Goal: Transaction & Acquisition: Purchase product/service

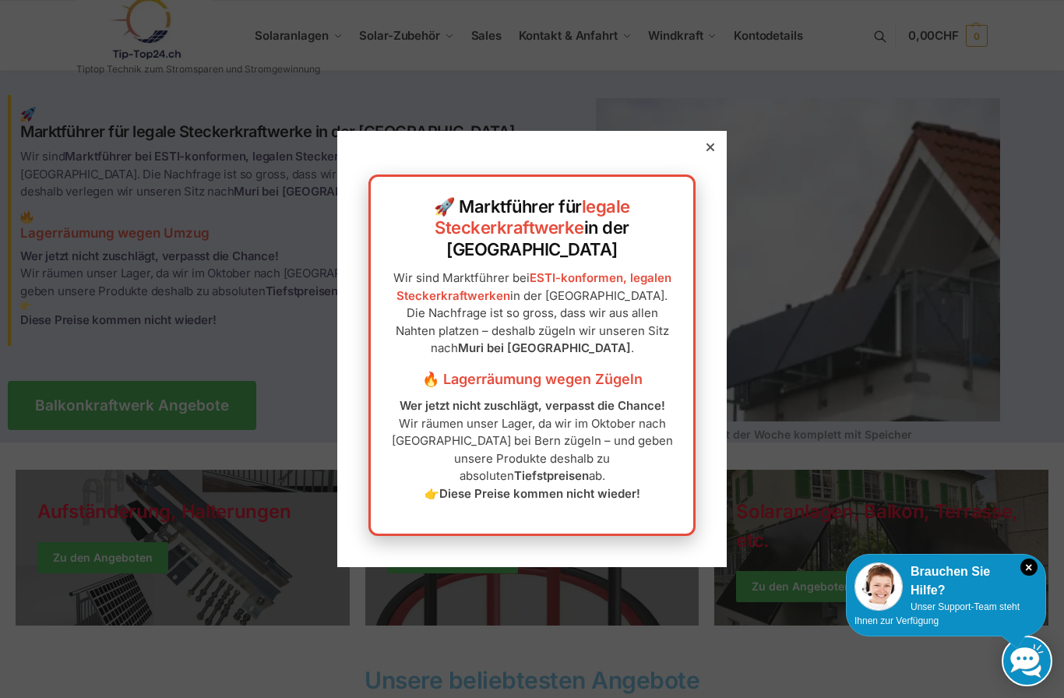
click at [711, 151] on icon at bounding box center [711, 147] width 8 height 8
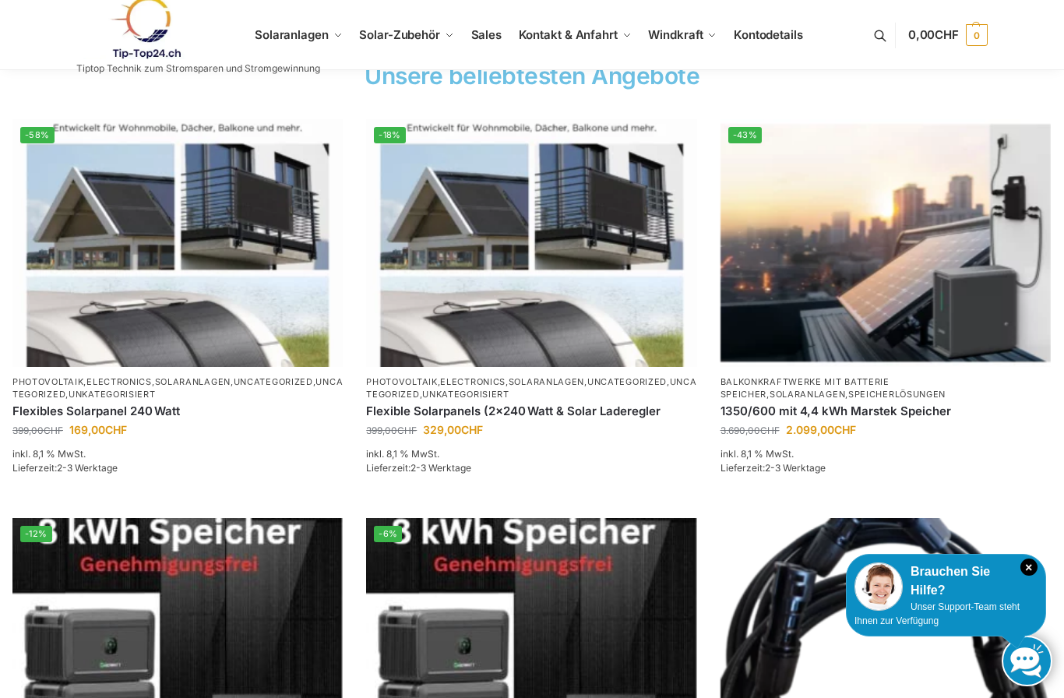
scroll to position [627, 0]
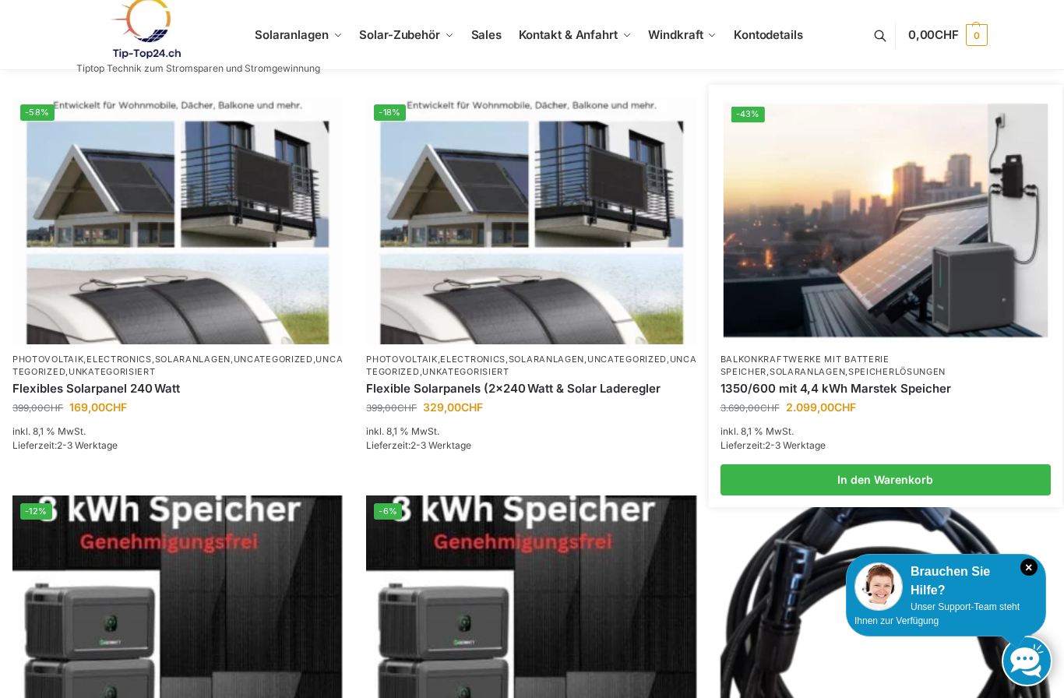
click at [848, 370] on link "Speicherlösungen" at bounding box center [896, 371] width 97 height 11
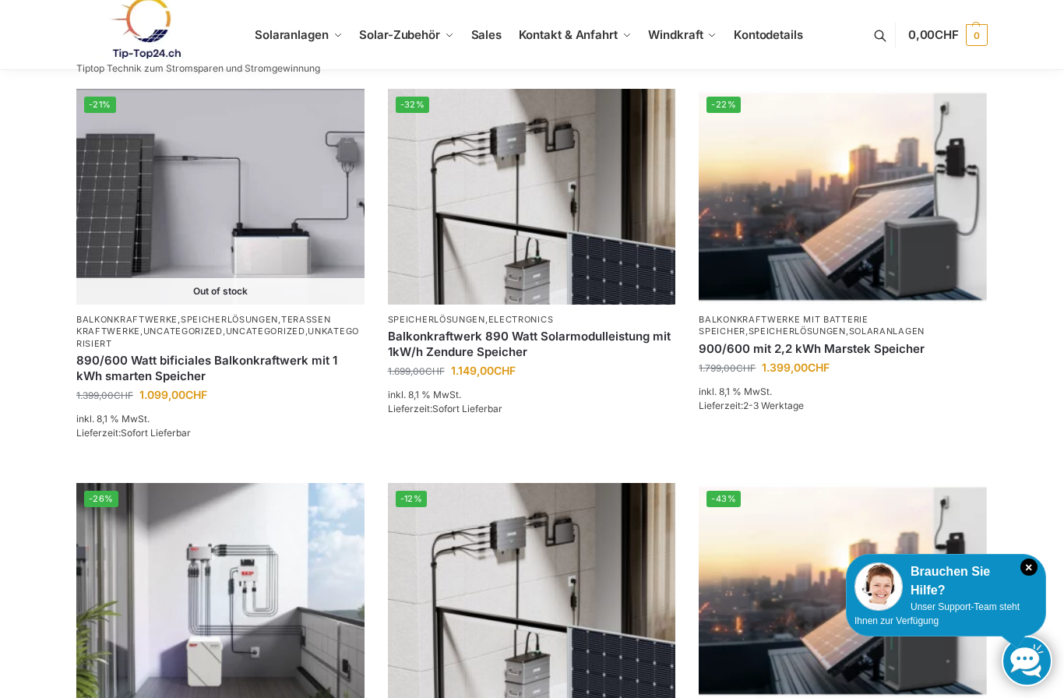
scroll to position [446, 0]
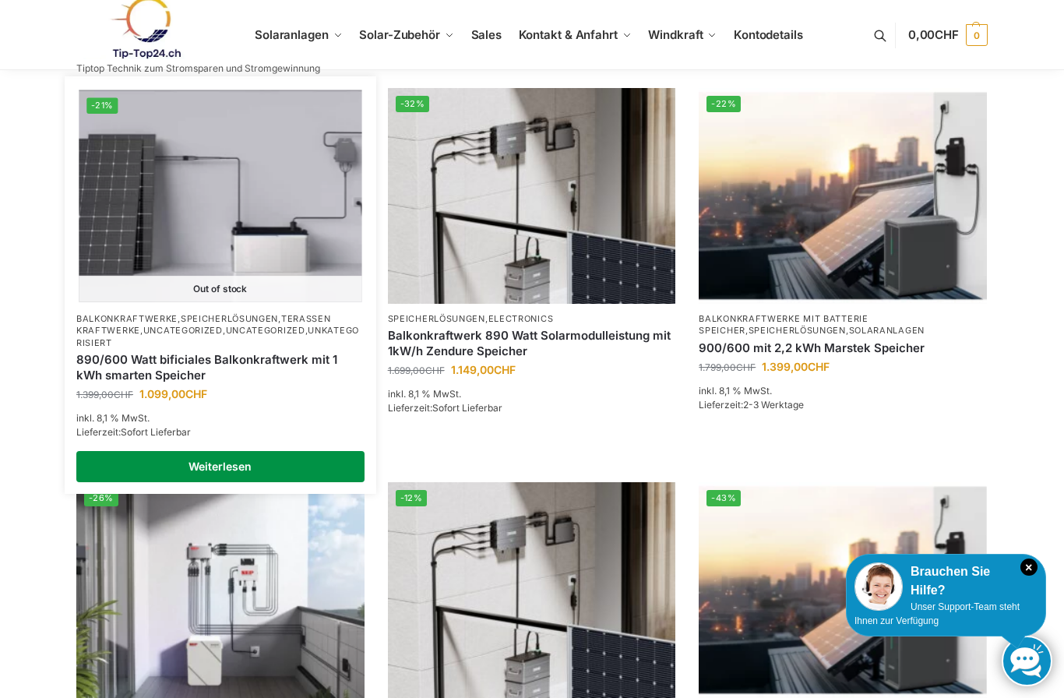
click at [241, 461] on link "Weiterlesen" at bounding box center [220, 466] width 288 height 31
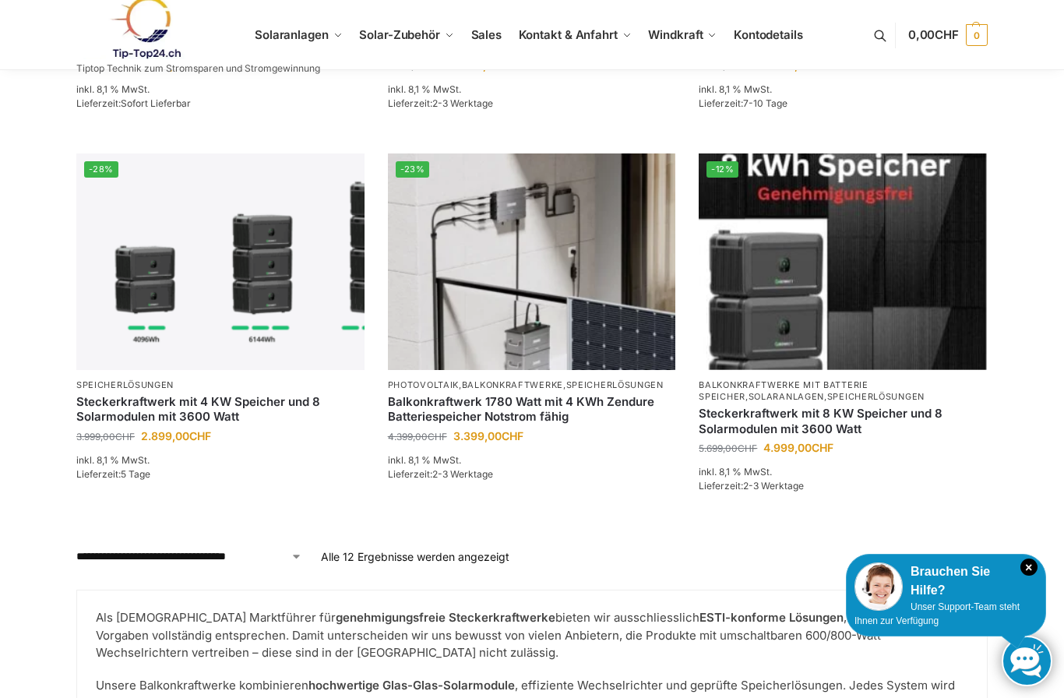
scroll to position [1510, 0]
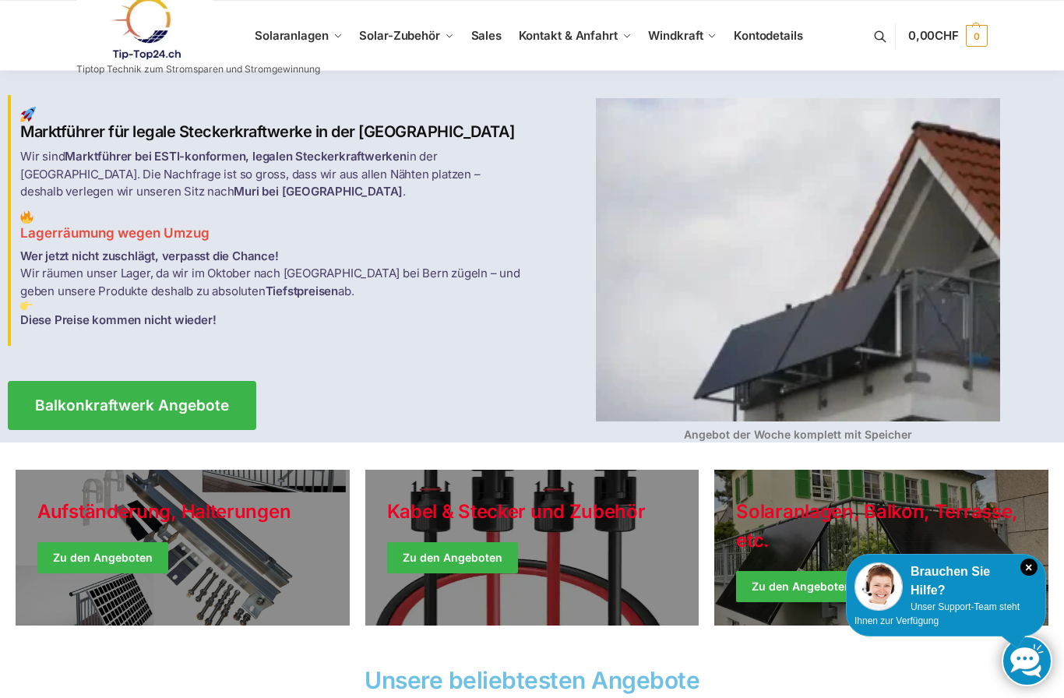
scroll to position [627, 0]
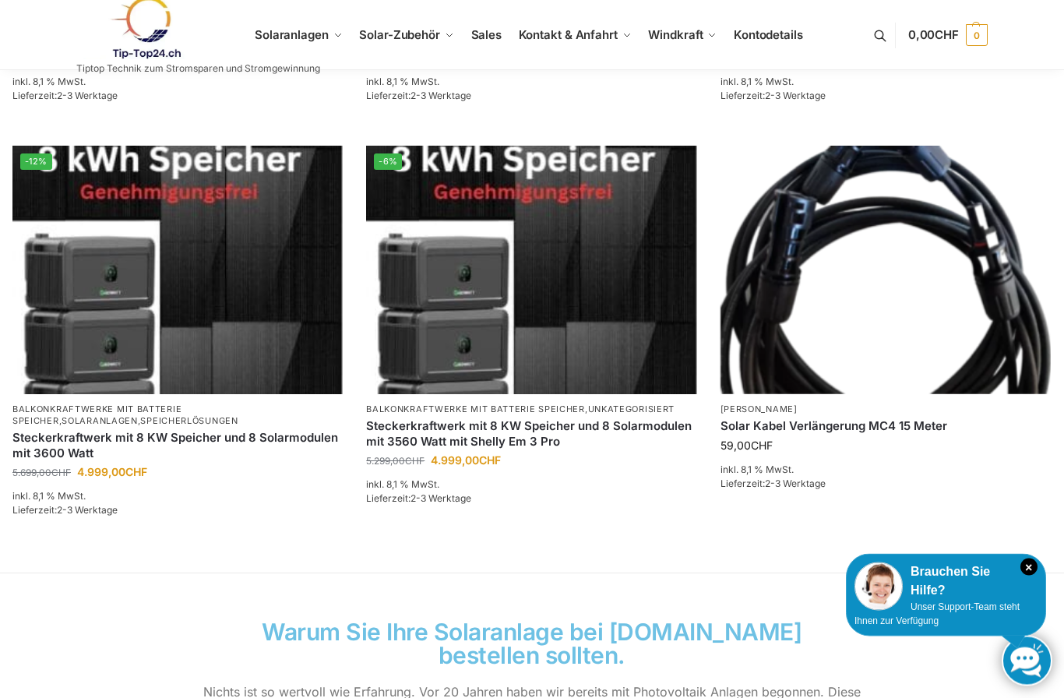
scroll to position [977, 0]
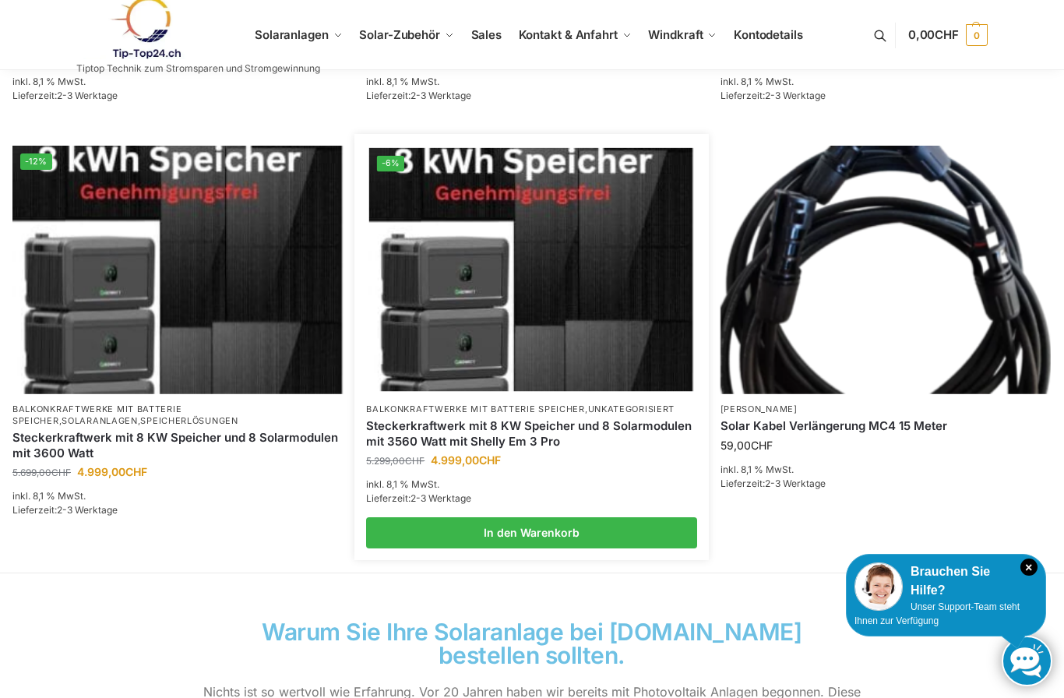
click at [623, 482] on p "inkl. 8,1 % MwSt." at bounding box center [531, 485] width 330 height 14
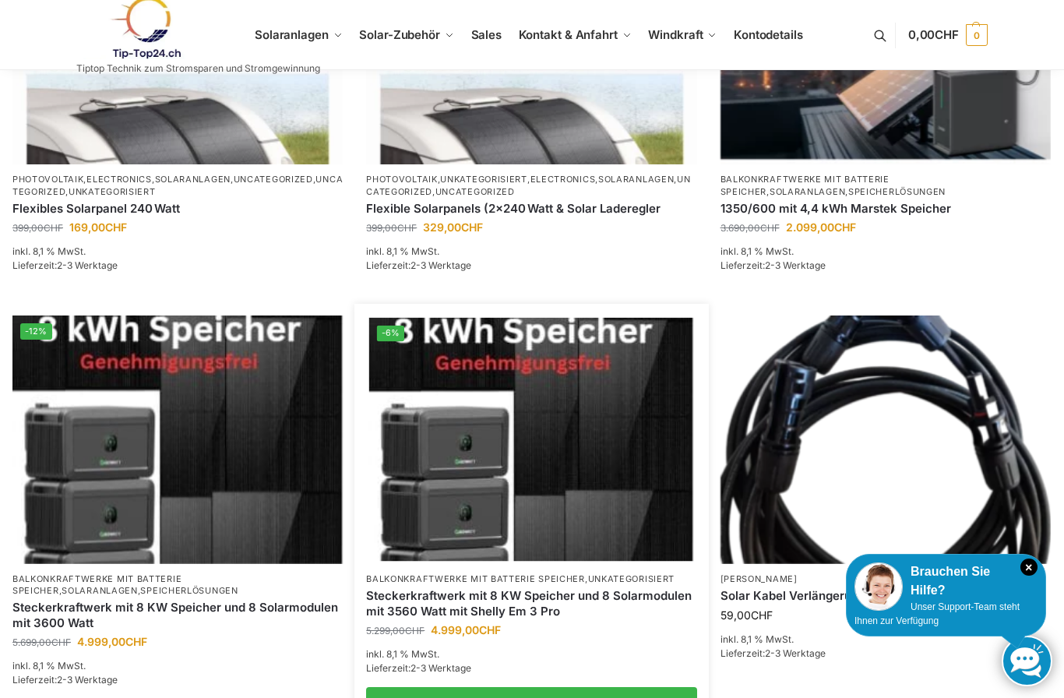
scroll to position [879, 0]
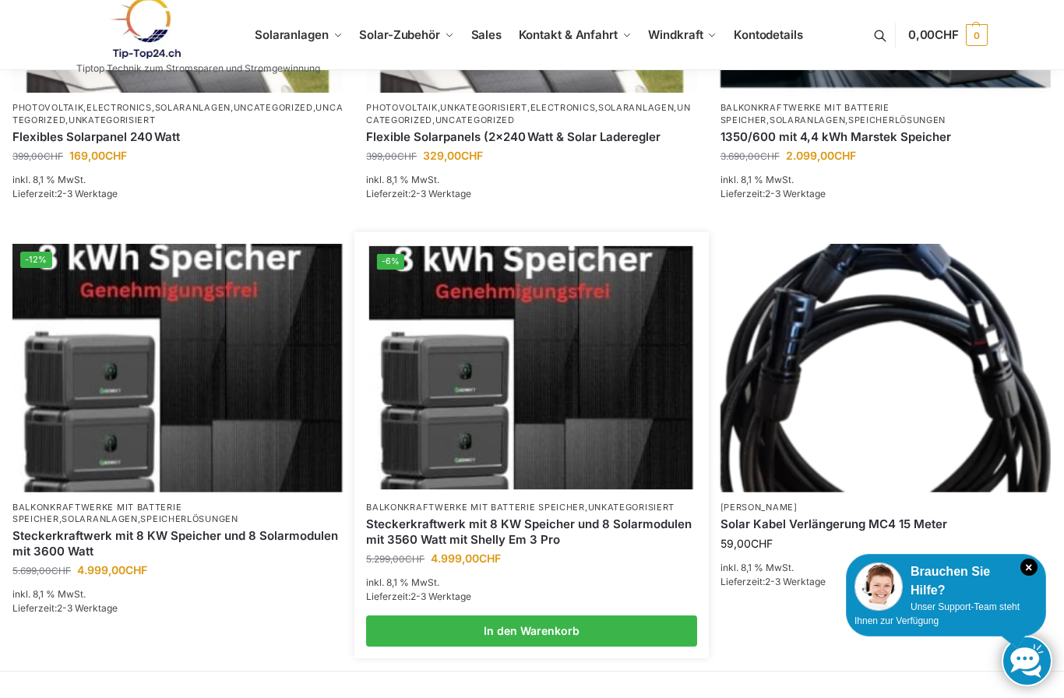
click at [584, 439] on img at bounding box center [531, 367] width 325 height 243
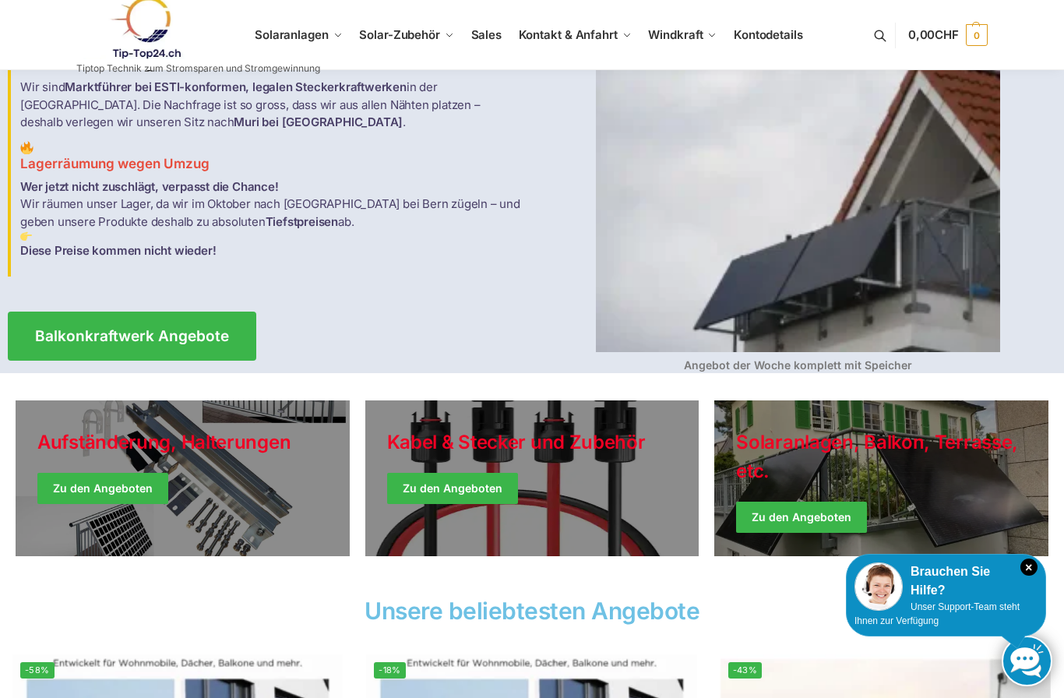
scroll to position [71, 0]
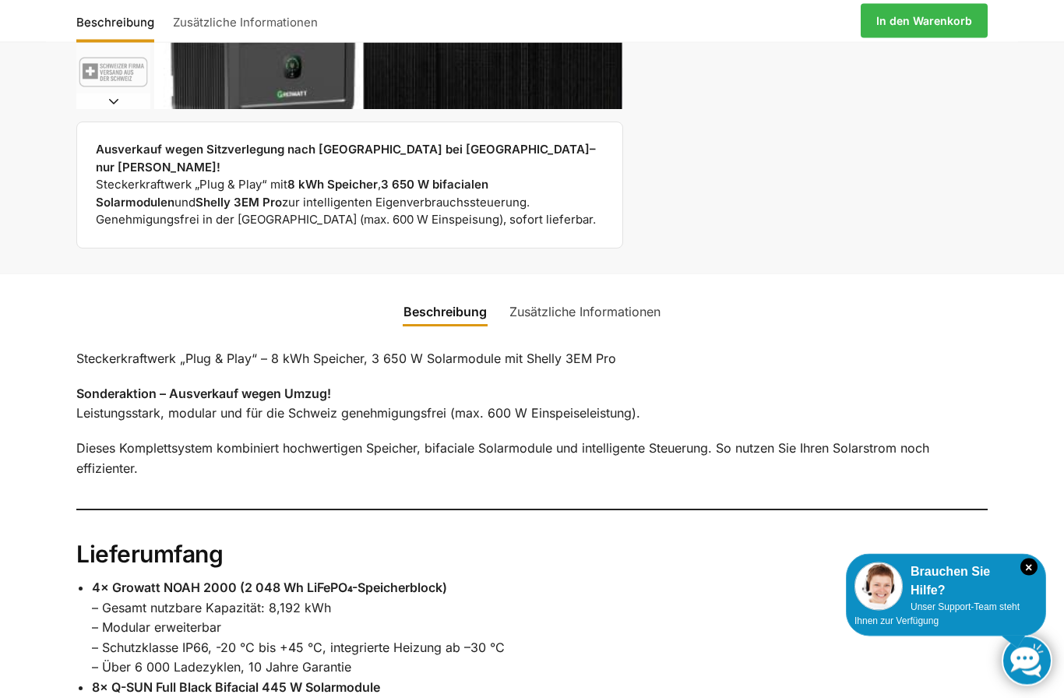
scroll to position [702, 0]
click at [627, 296] on link "Zusätzliche Informationen" at bounding box center [585, 311] width 170 height 37
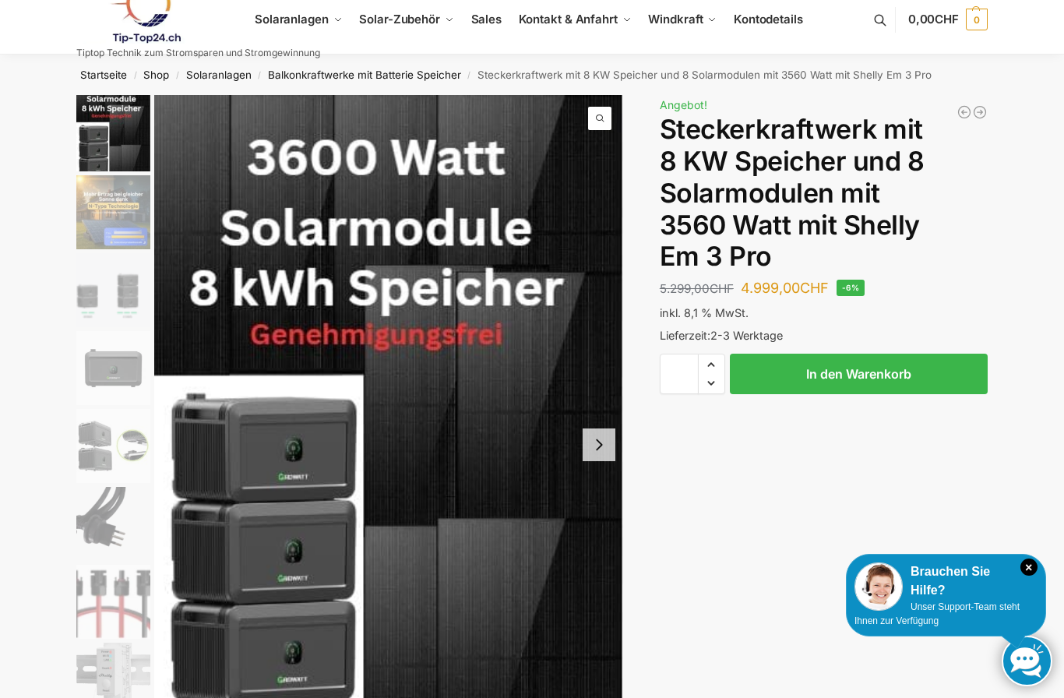
scroll to position [0, 0]
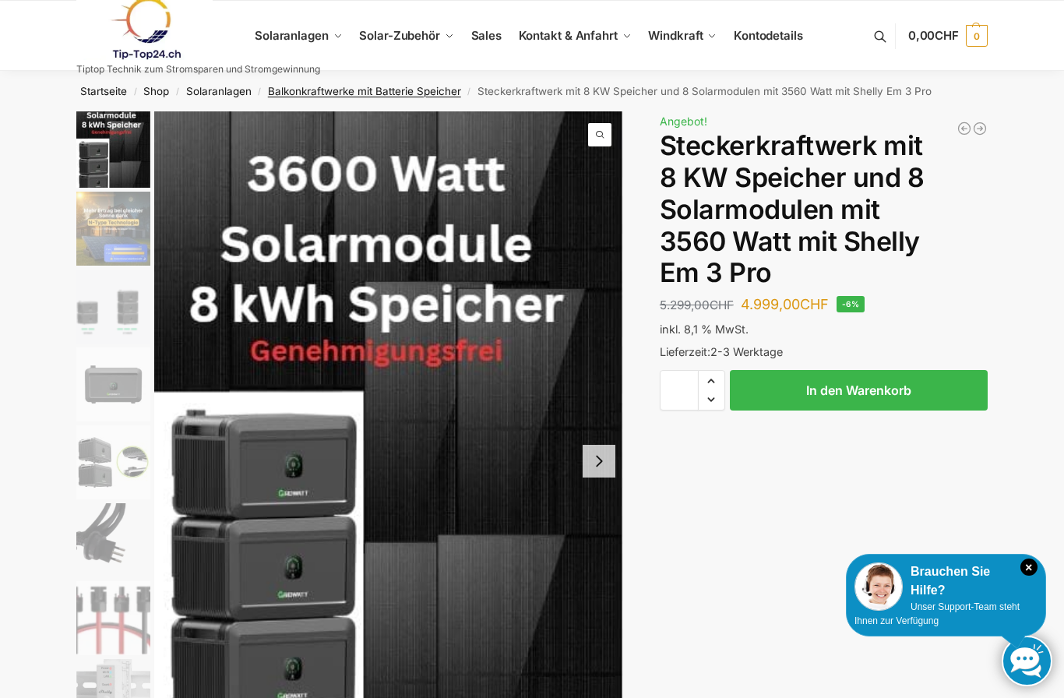
click at [429, 92] on link "Balkonkraftwerke mit Batterie Speicher" at bounding box center [364, 91] width 193 height 12
